Goal: Task Accomplishment & Management: Manage account settings

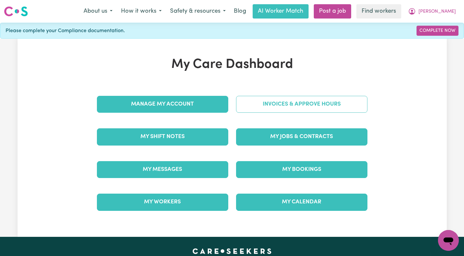
click at [323, 108] on link "Invoices & Approve Hours" at bounding box center [301, 104] width 131 height 17
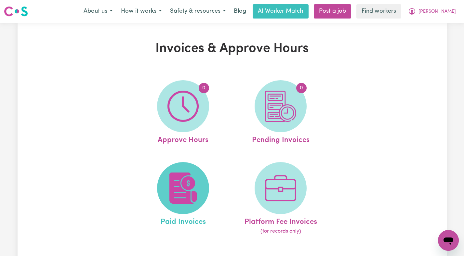
click at [179, 187] on img at bounding box center [183, 188] width 31 height 31
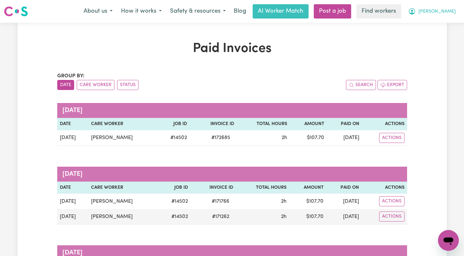
click at [439, 11] on span "[PERSON_NAME]" at bounding box center [437, 11] width 37 height 7
click at [430, 34] on link "Logout" at bounding box center [434, 37] width 51 height 12
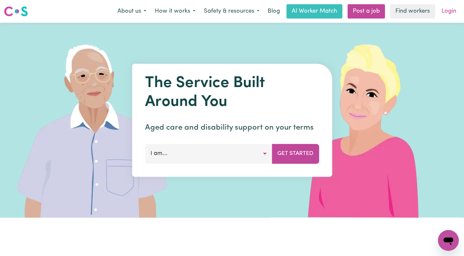
click at [441, 14] on link "Login" at bounding box center [449, 11] width 22 height 14
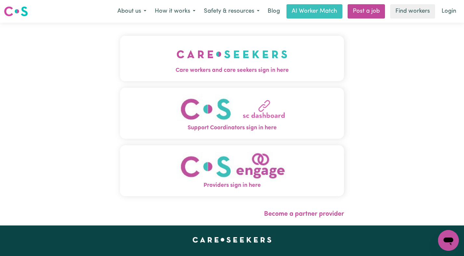
click at [260, 70] on span "Care workers and care seekers sign in here" at bounding box center [232, 70] width 224 height 8
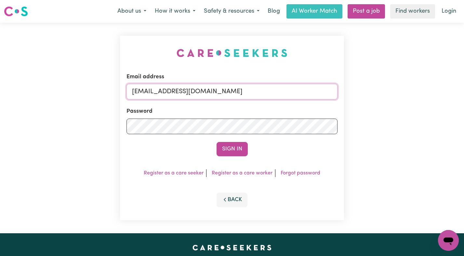
drag, startPoint x: 323, startPoint y: 91, endPoint x: 169, endPoint y: 92, distance: 154.8
click at [169, 92] on input "[EMAIL_ADDRESS][DOMAIN_NAME]" at bounding box center [232, 92] width 211 height 16
paste input "[EMAIL_ADDRESS][DOMAIN_NAME]"
type input "[EMAIL_ADDRESS][DOMAIN_NAME]"
click at [217, 142] on button "Sign In" at bounding box center [232, 149] width 31 height 14
